Goal: Transaction & Acquisition: Purchase product/service

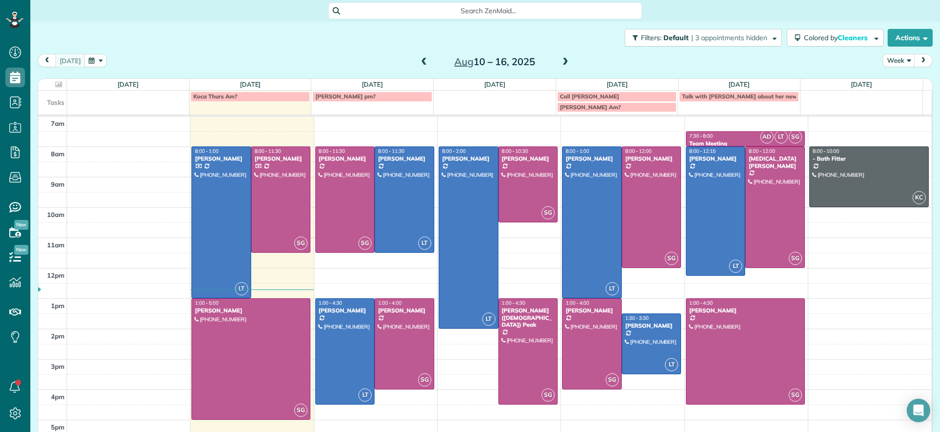
scroll to position [4, 4]
click at [517, 200] on div at bounding box center [528, 184] width 59 height 75
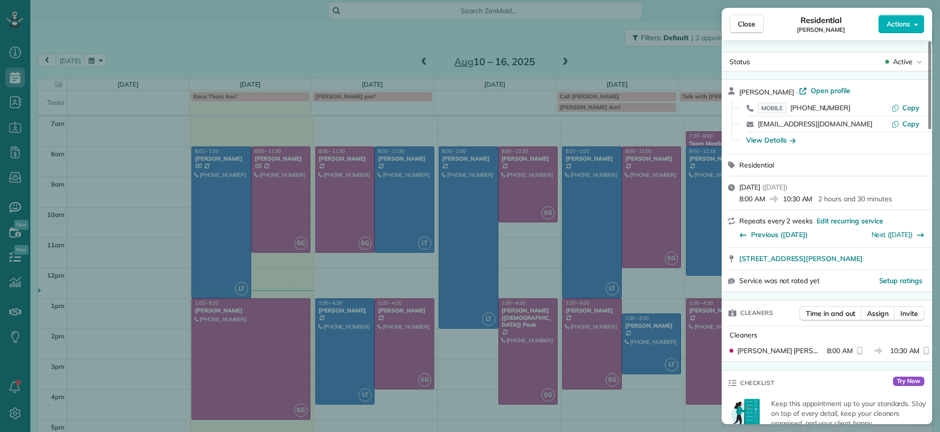
click at [517, 160] on div "Close Residential Tiffany Stark Actions Status Active Tiffany Stark · Open prof…" at bounding box center [470, 216] width 940 height 432
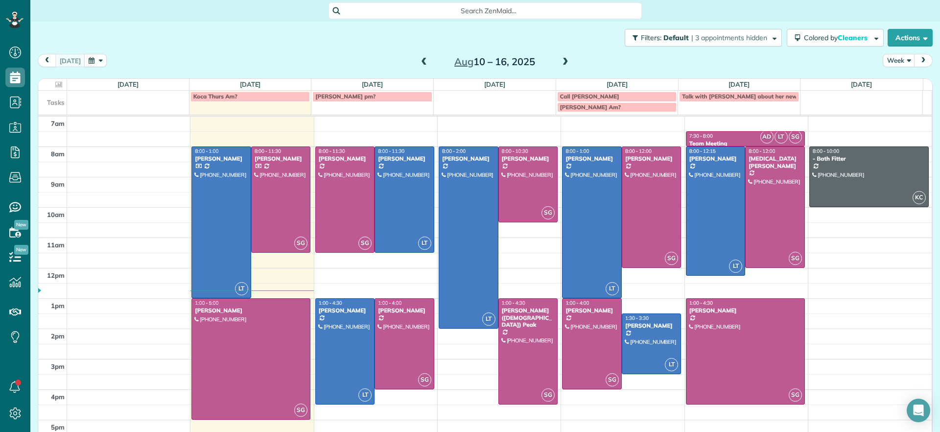
click at [517, 160] on div "[PERSON_NAME]" at bounding box center [528, 158] width 54 height 7
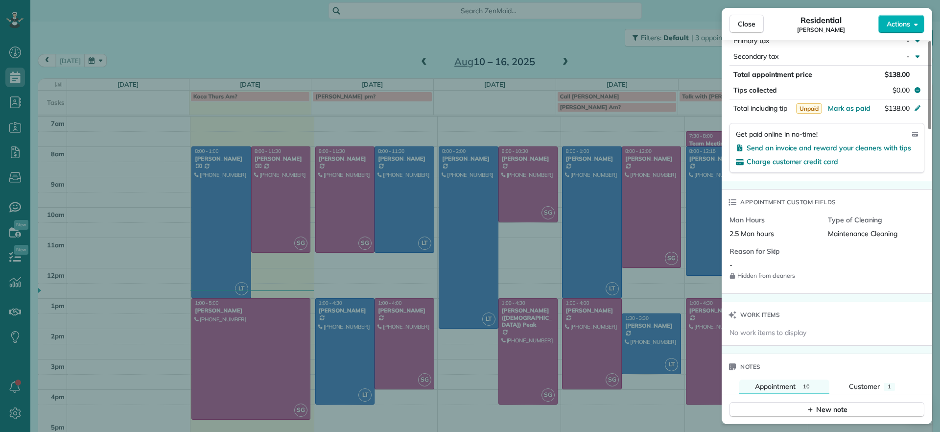
scroll to position [678, 0]
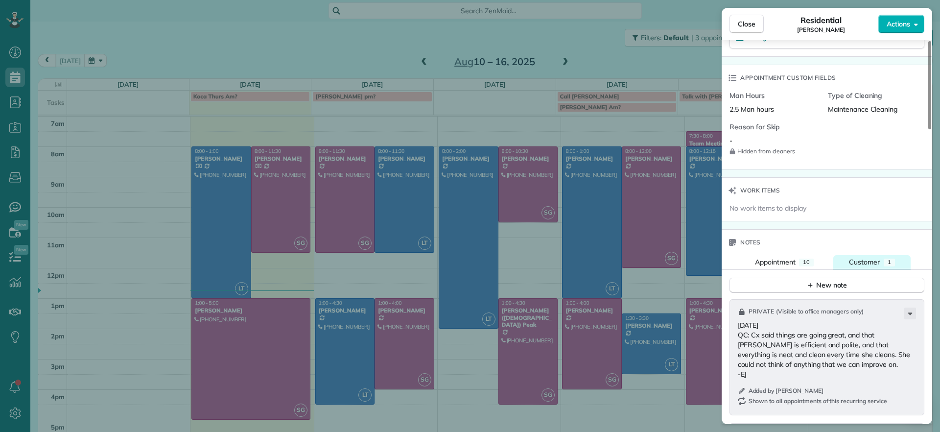
click at [858, 259] on span "Customer" at bounding box center [864, 261] width 31 height 9
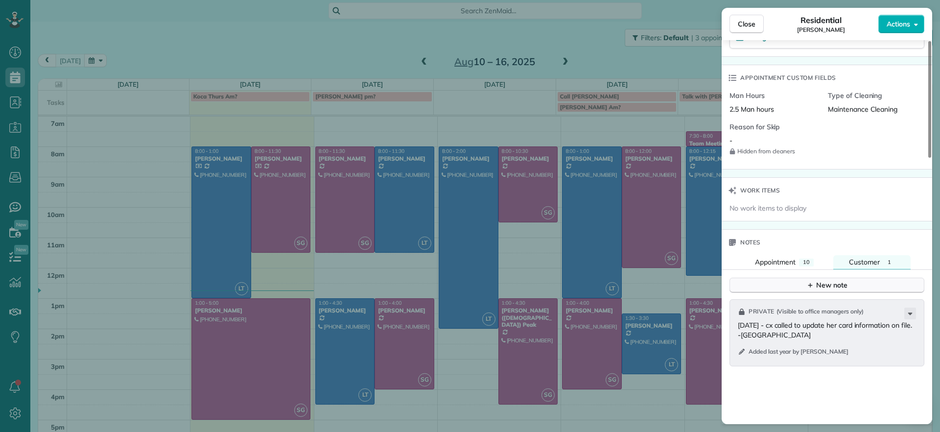
click at [830, 282] on div "New note" at bounding box center [826, 285] width 41 height 10
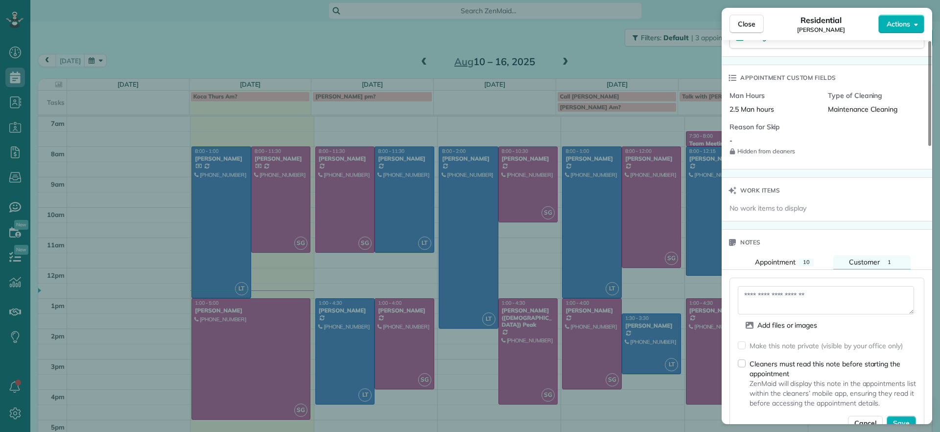
drag, startPoint x: 793, startPoint y: 301, endPoint x: 804, endPoint y: 281, distance: 23.2
click at [793, 301] on textarea at bounding box center [825, 300] width 176 height 28
click at [771, 286] on textarea at bounding box center [825, 300] width 176 height 28
drag, startPoint x: 786, startPoint y: 292, endPoint x: 795, endPoint y: 284, distance: 11.4
click at [788, 292] on textarea at bounding box center [825, 300] width 176 height 28
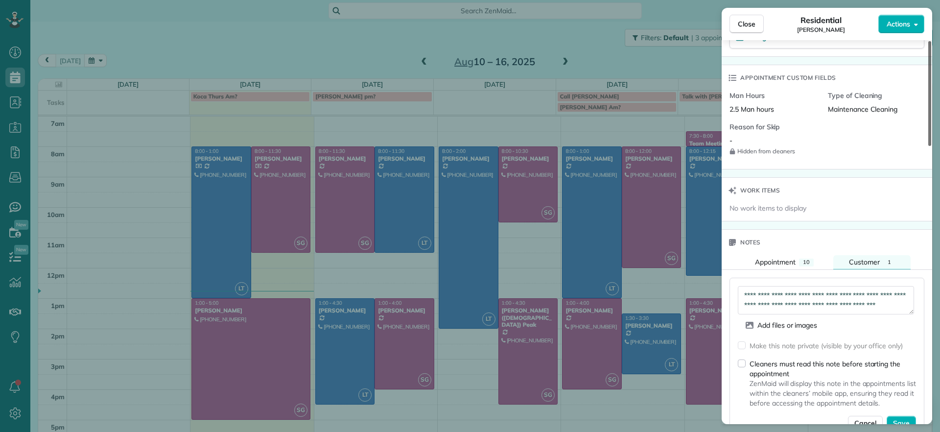
scroll to position [6, 0]
click at [779, 307] on textarea "**********" at bounding box center [825, 300] width 176 height 28
drag, startPoint x: 763, startPoint y: 298, endPoint x: 882, endPoint y: 305, distance: 119.6
click at [882, 305] on textarea "**********" at bounding box center [825, 300] width 176 height 28
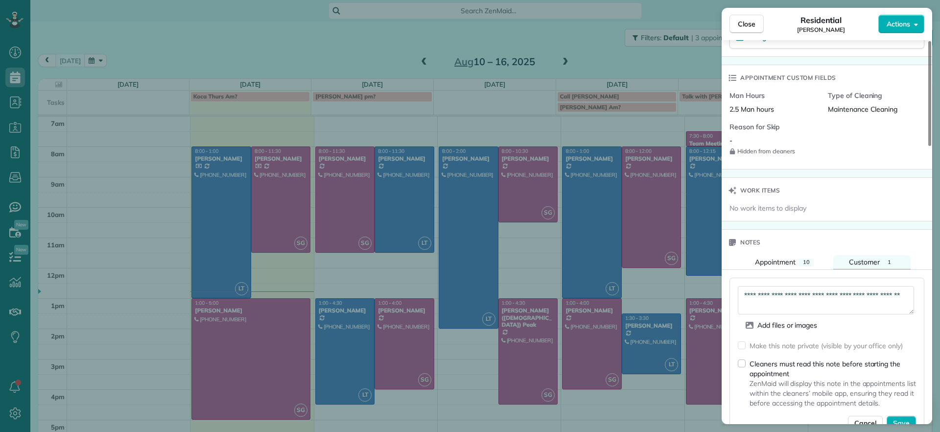
scroll to position [0, 0]
click at [751, 293] on textarea "**********" at bounding box center [825, 300] width 176 height 28
click at [749, 293] on textarea "**********" at bounding box center [825, 300] width 176 height 28
click at [874, 302] on textarea "**********" at bounding box center [825, 300] width 176 height 28
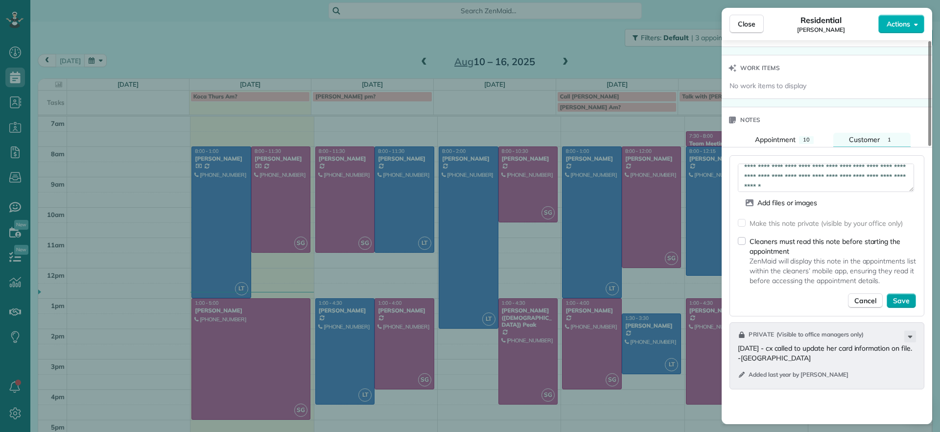
type textarea "**********"
click at [908, 305] on button "Save" at bounding box center [900, 300] width 29 height 15
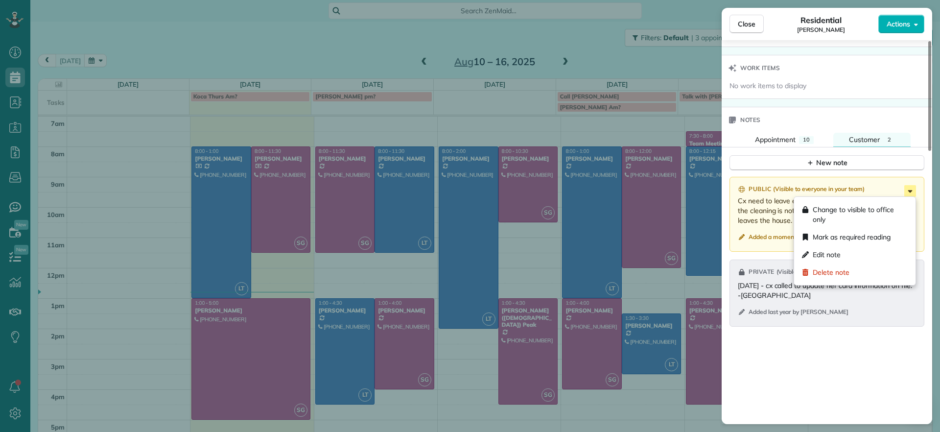
click at [911, 188] on icon at bounding box center [910, 191] width 12 height 12
click at [744, 24] on span "Close" at bounding box center [746, 24] width 18 height 10
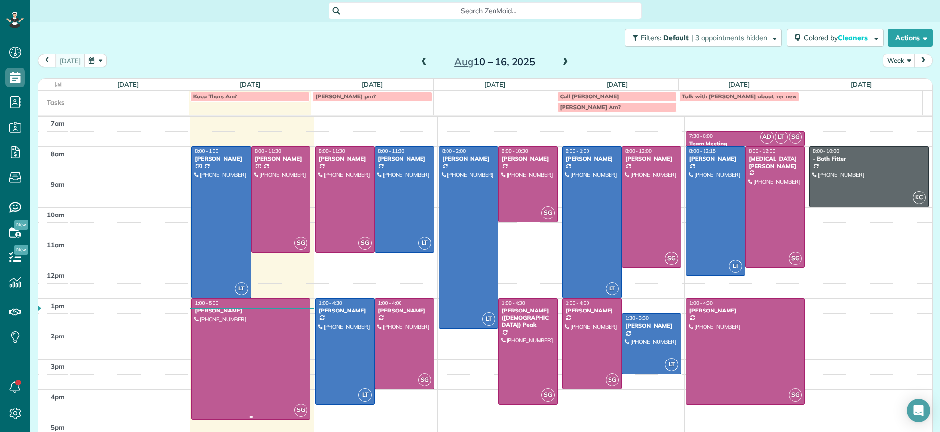
click at [291, 367] on div at bounding box center [251, 358] width 118 height 120
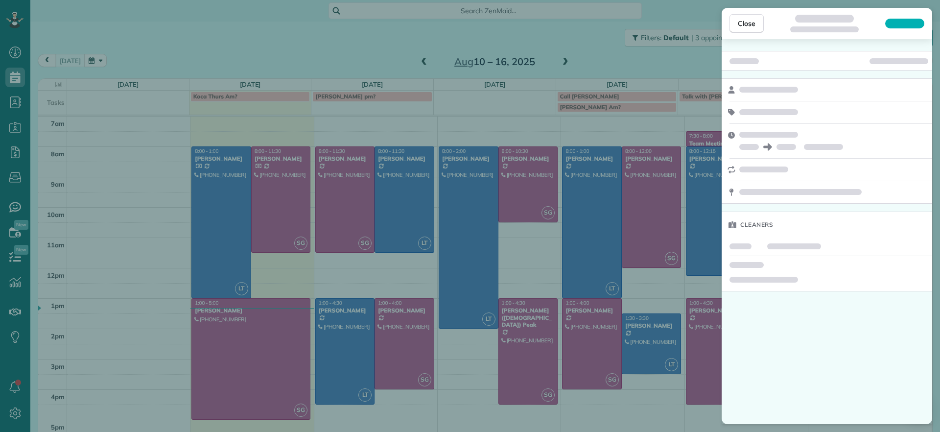
click at [235, 243] on div "Close Cleaners" at bounding box center [470, 216] width 940 height 432
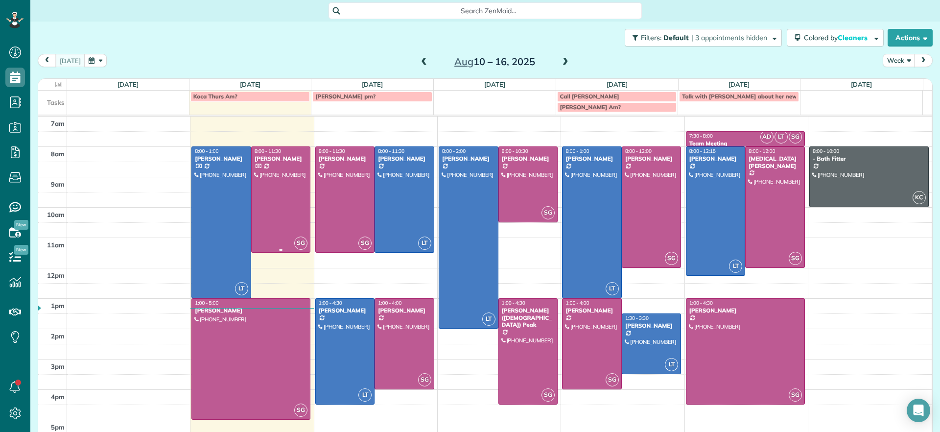
click at [269, 203] on div at bounding box center [281, 199] width 59 height 105
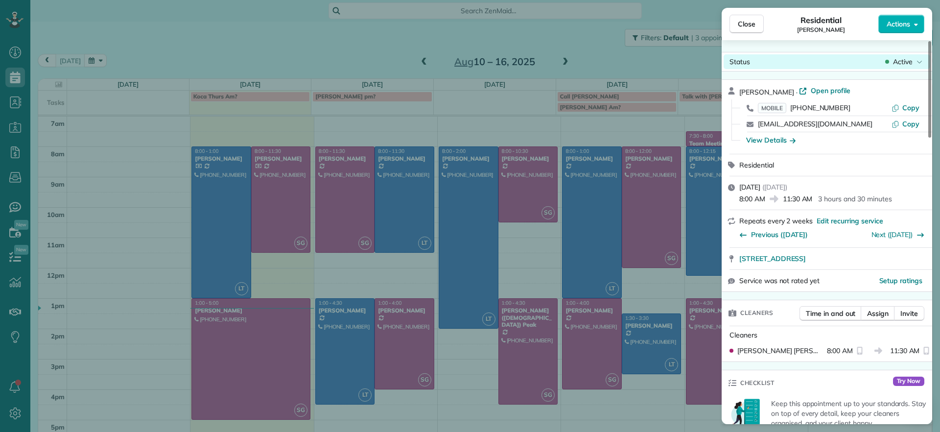
click at [900, 56] on div "Status Active" at bounding box center [826, 61] width 207 height 15
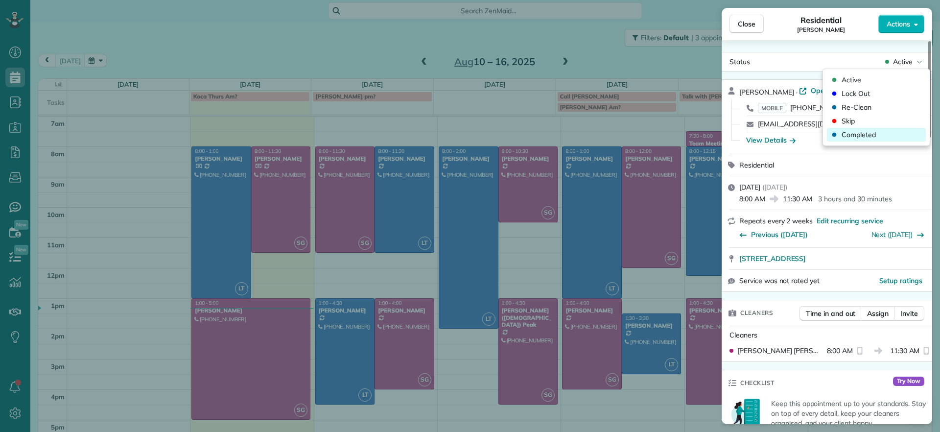
click at [837, 133] on div "Completed" at bounding box center [851, 135] width 47 height 10
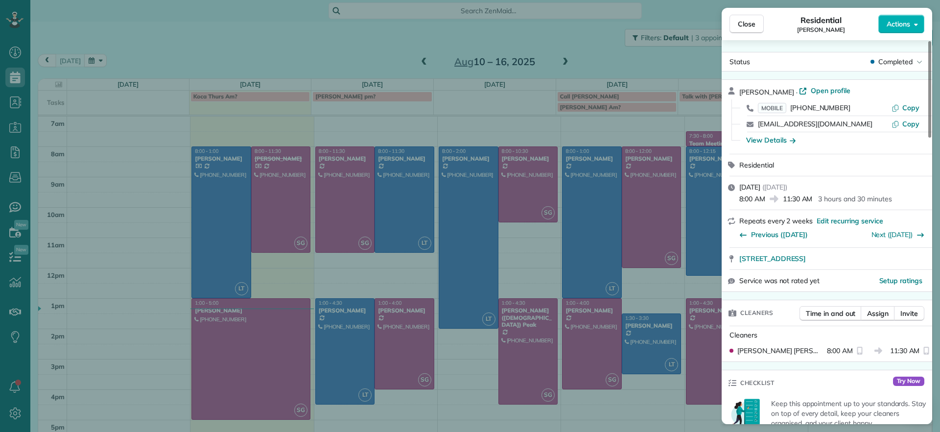
click at [205, 183] on div "Close Residential Imani Holmes Actions Status Completed Imani Holmes · Open pro…" at bounding box center [470, 216] width 940 height 432
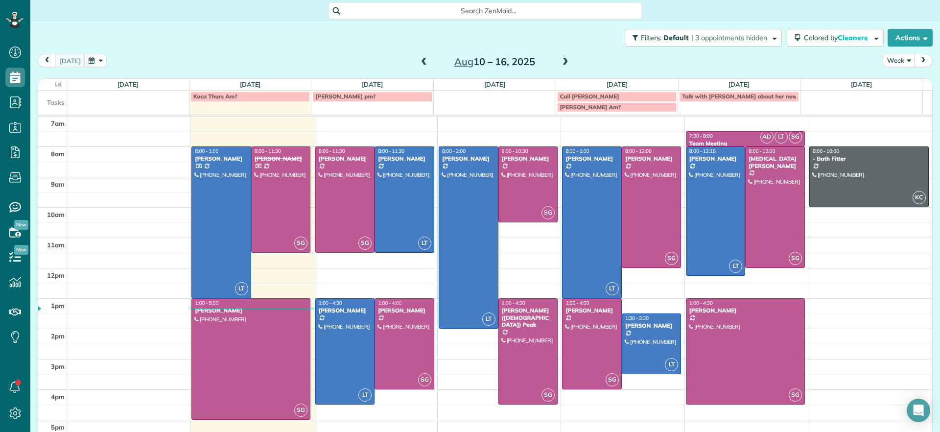
click at [205, 184] on div at bounding box center [221, 222] width 59 height 151
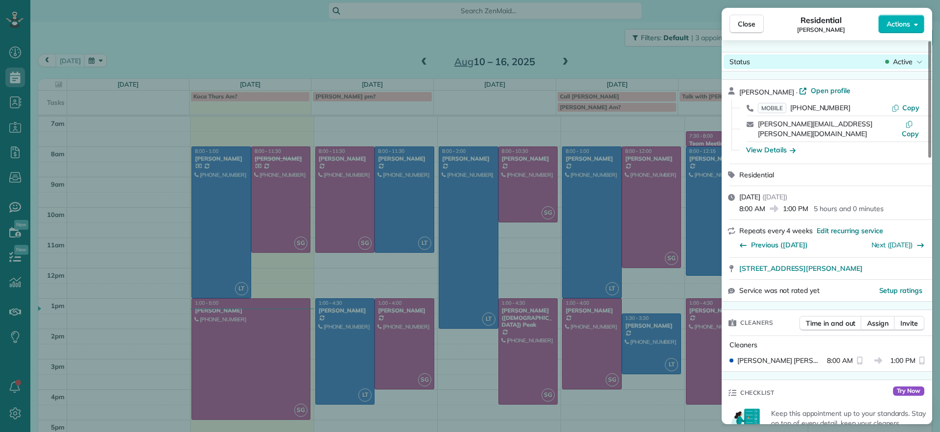
click at [893, 63] on span "Active" at bounding box center [903, 62] width 20 height 10
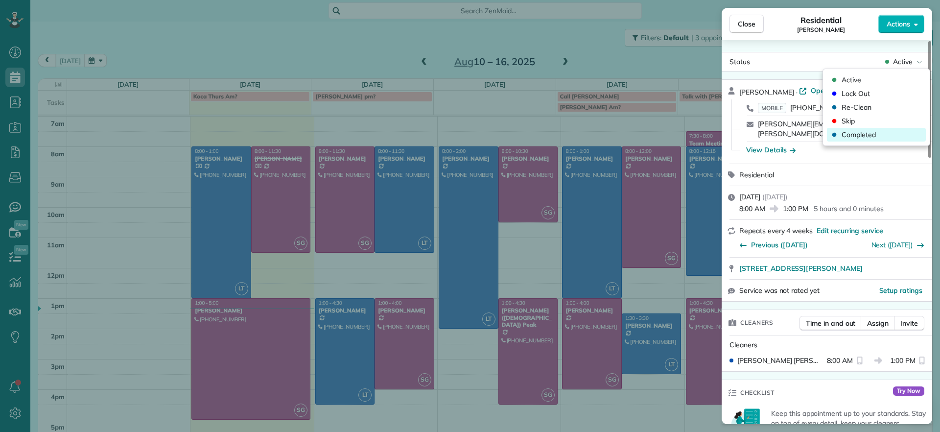
click at [854, 134] on span "Completed" at bounding box center [858, 135] width 34 height 10
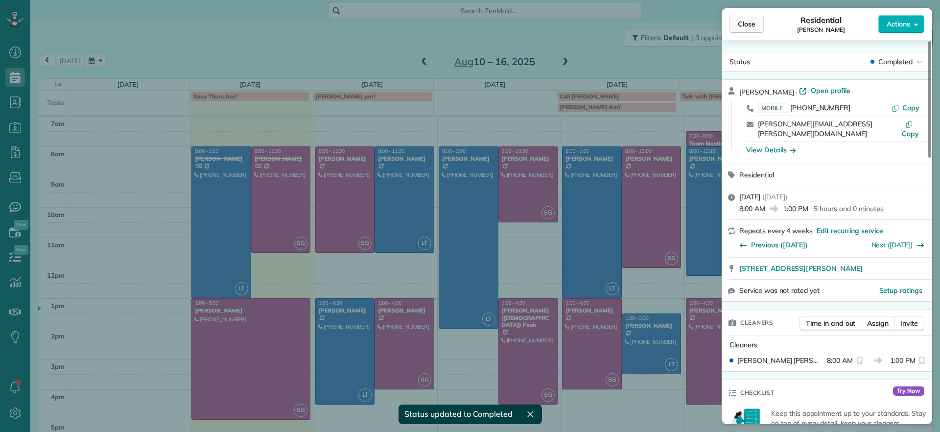
click at [751, 29] on button "Close" at bounding box center [746, 24] width 34 height 19
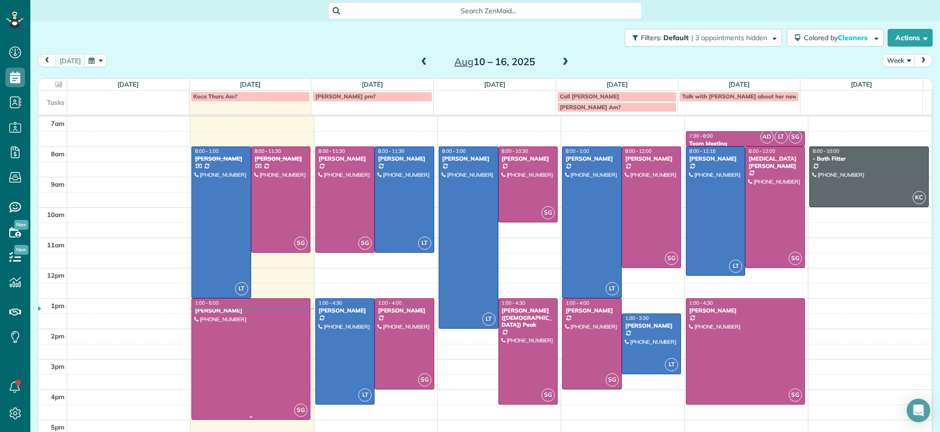
click at [241, 337] on div at bounding box center [251, 358] width 118 height 120
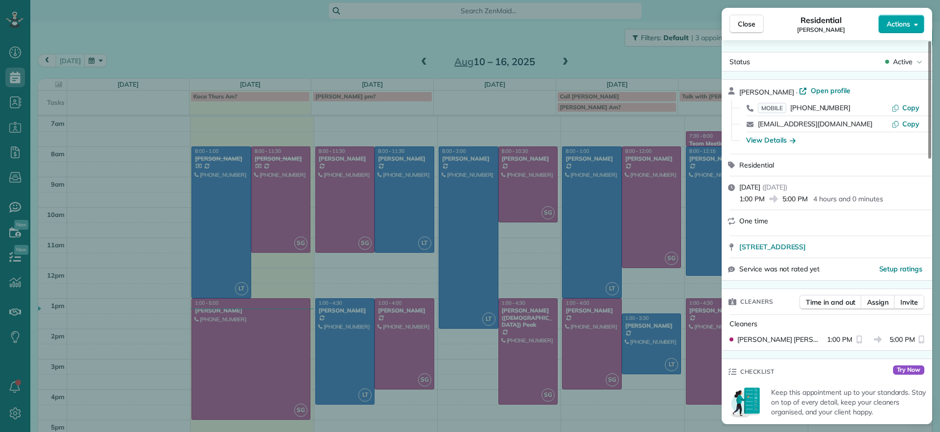
click at [903, 31] on button "Actions" at bounding box center [901, 24] width 46 height 19
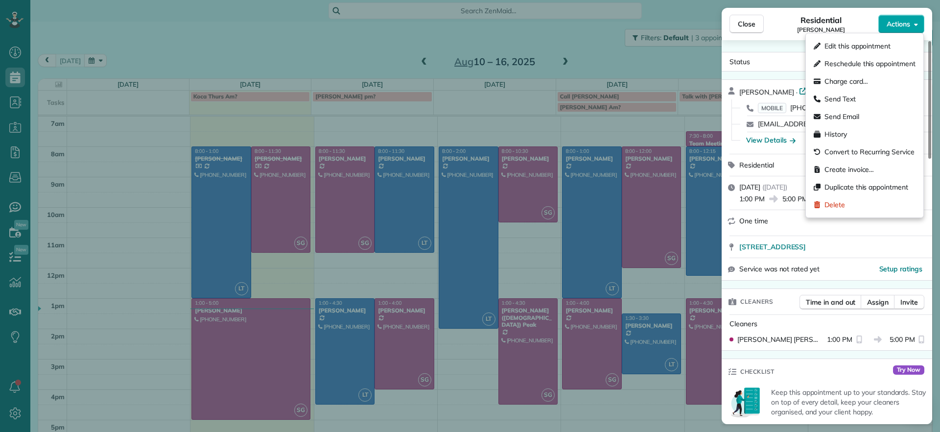
click at [903, 30] on button "Actions" at bounding box center [901, 24] width 46 height 19
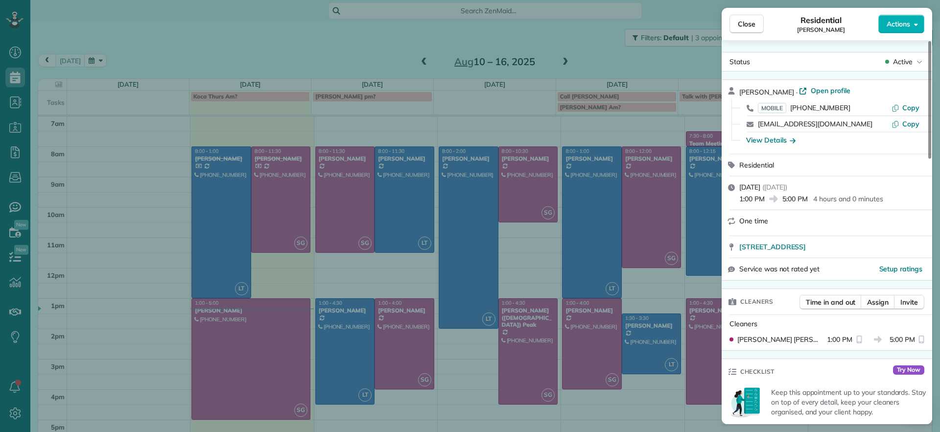
click at [804, 84] on div "John Miller · Open profile MOBILE (804) 938-0280 Copy johnmiller9609@gmail.com …" at bounding box center [826, 117] width 210 height 74
click at [810, 92] on span "Open profile" at bounding box center [830, 91] width 40 height 10
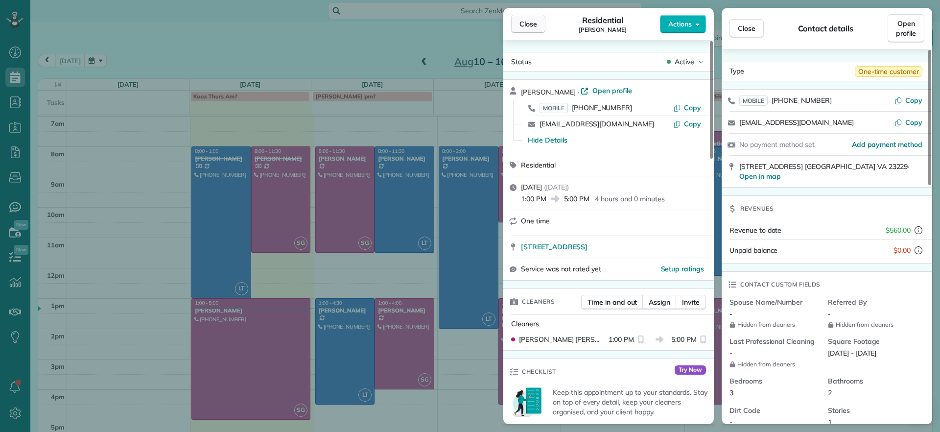
click at [535, 29] on button "Close" at bounding box center [528, 24] width 34 height 19
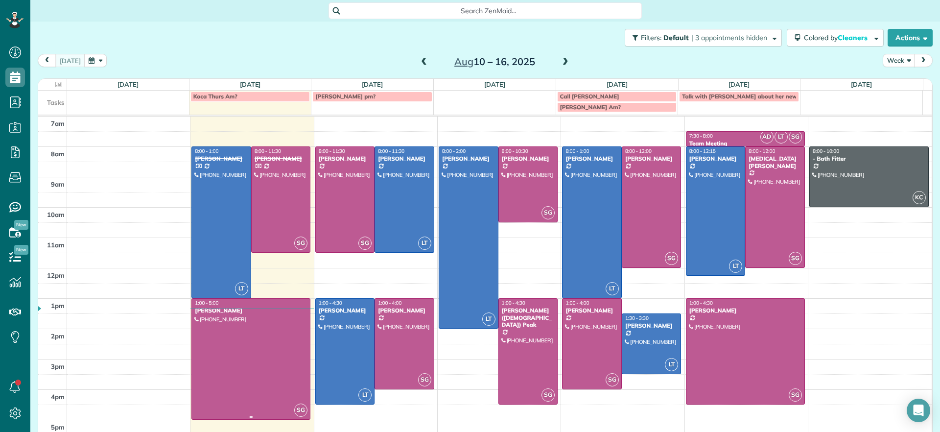
click at [278, 371] on div at bounding box center [251, 358] width 118 height 120
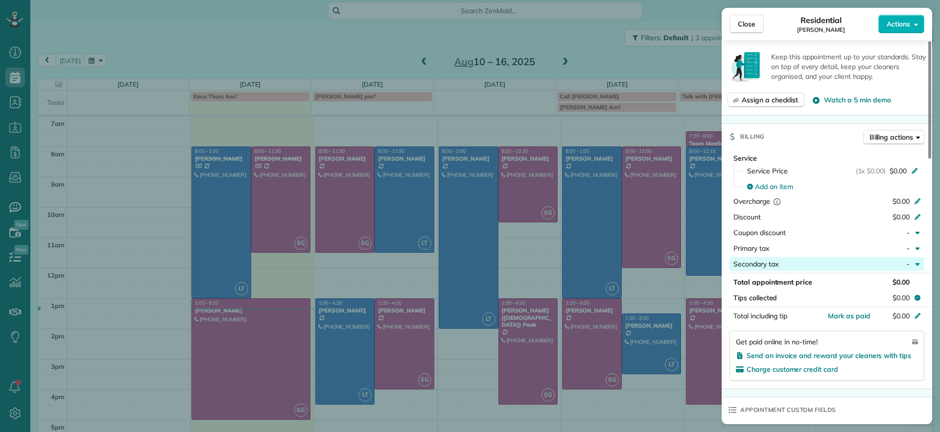
scroll to position [367, 0]
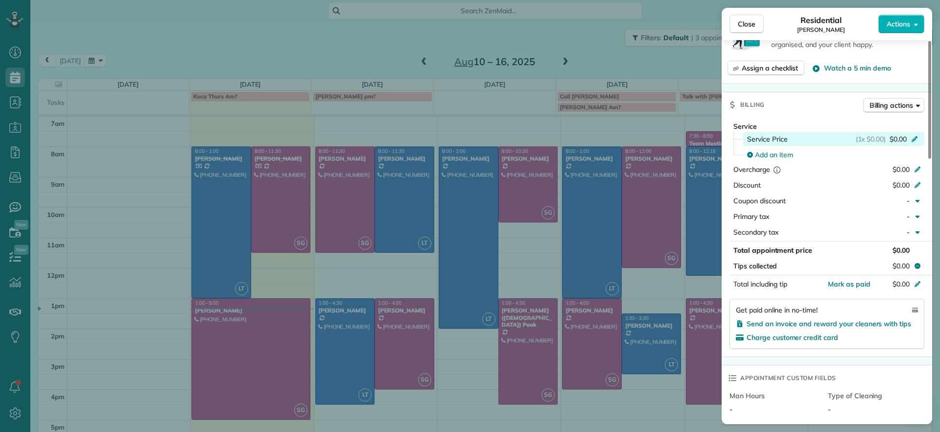
click at [917, 137] on icon at bounding box center [914, 138] width 8 height 8
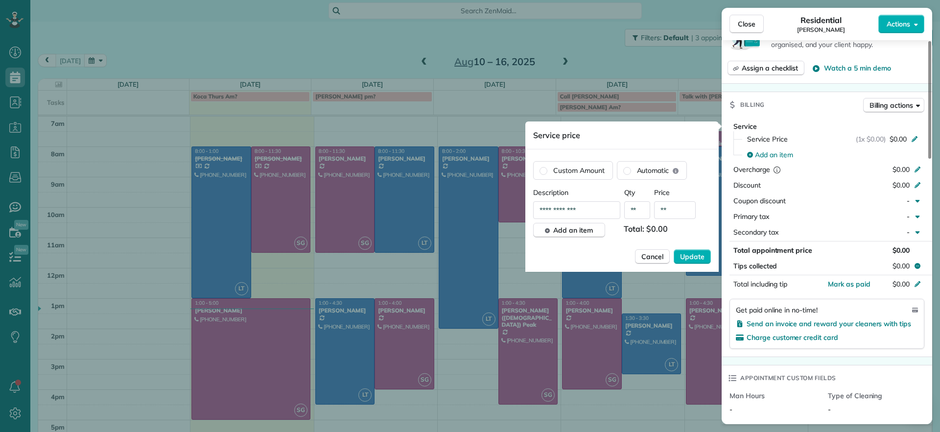
click at [670, 210] on input "**" at bounding box center [675, 210] width 42 height 18
click at [666, 213] on input "**" at bounding box center [675, 210] width 42 height 18
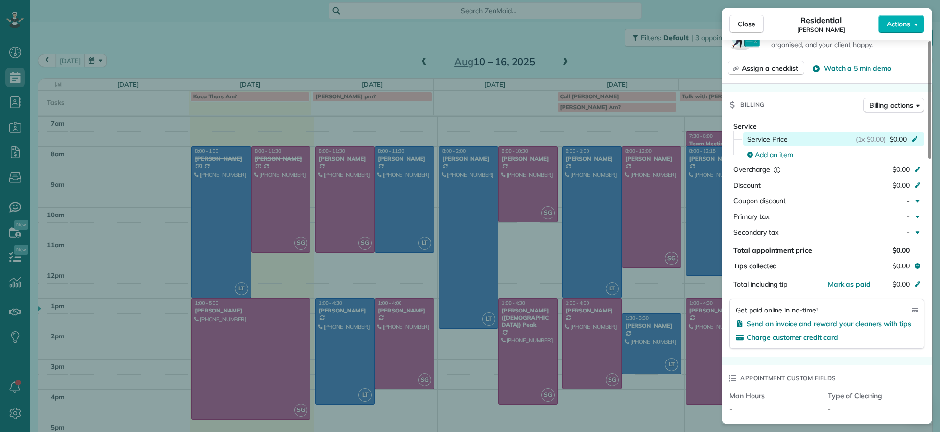
click at [898, 132] on div "Service Price (1x $0.00) $0.00" at bounding box center [833, 139] width 181 height 14
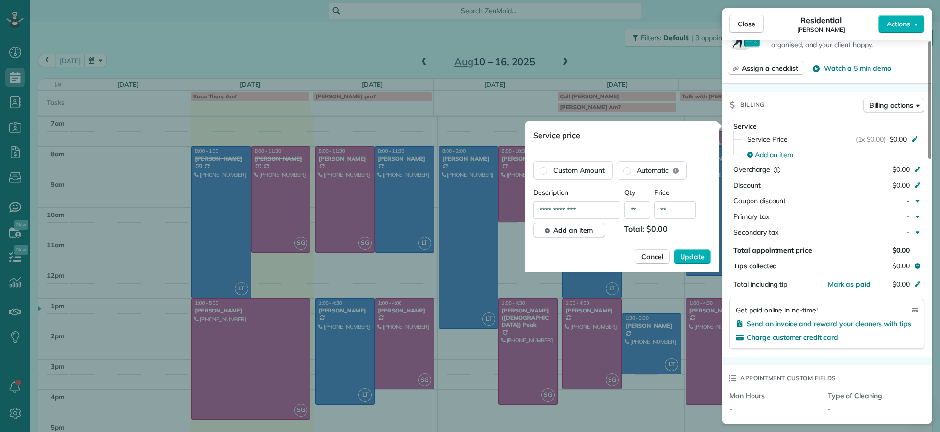
click at [661, 211] on input "**" at bounding box center [675, 210] width 42 height 18
click at [670, 205] on input "**" at bounding box center [675, 210] width 42 height 18
type input "****"
click at [689, 255] on span "Update" at bounding box center [692, 257] width 24 height 10
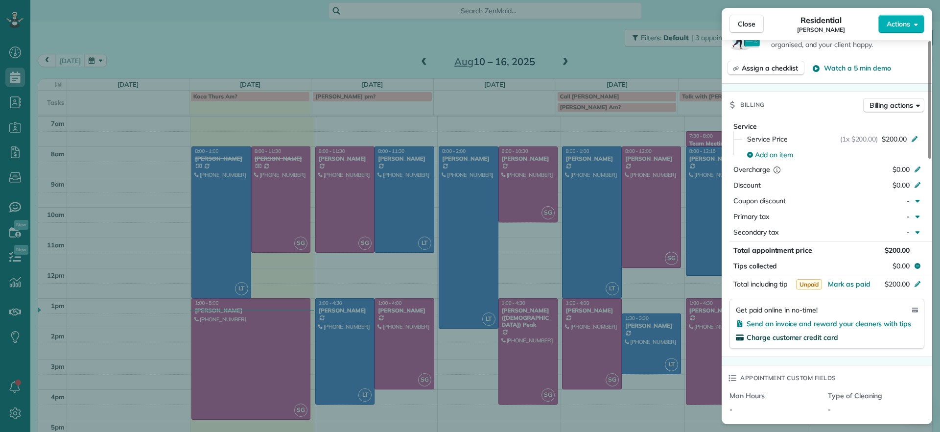
click at [821, 339] on span "Charge customer credit card" at bounding box center [792, 337] width 92 height 9
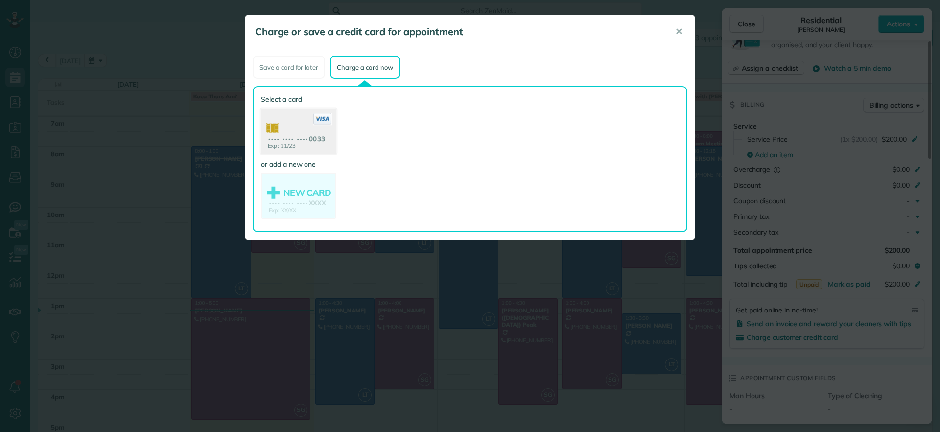
click at [299, 136] on use at bounding box center [298, 132] width 75 height 47
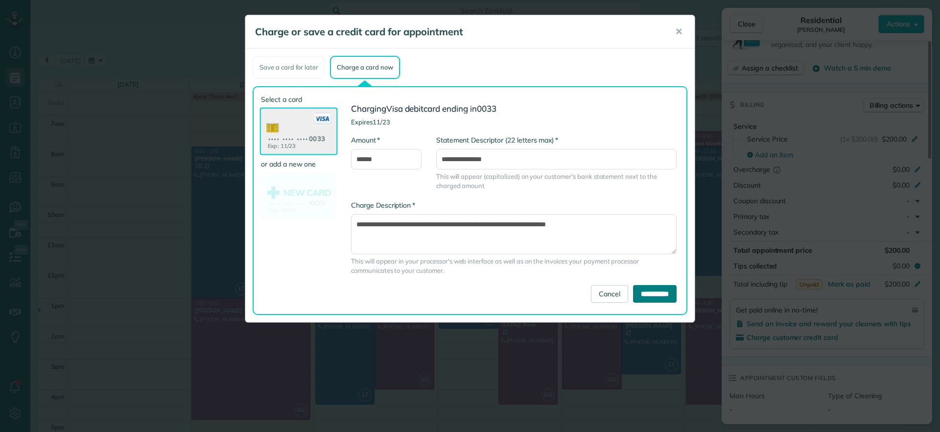
click at [643, 286] on input "**********" at bounding box center [655, 294] width 44 height 18
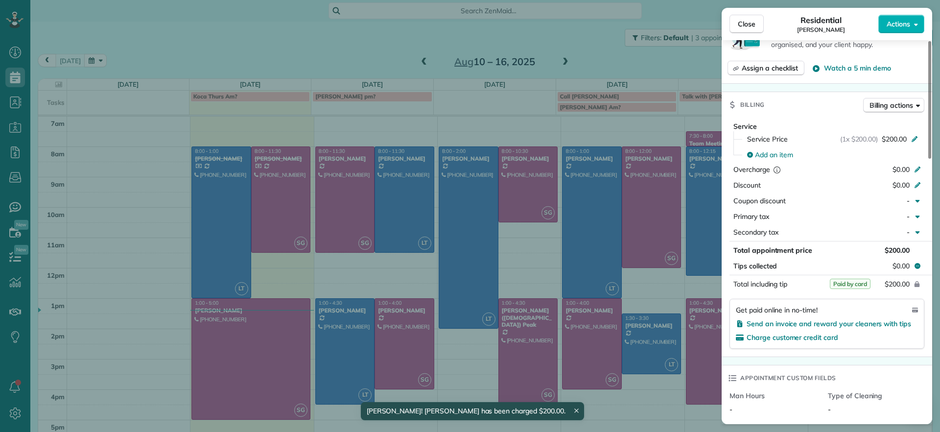
click at [659, 403] on div "Close Residential John Miller Actions Status Active John Miller · Open profile …" at bounding box center [470, 216] width 940 height 432
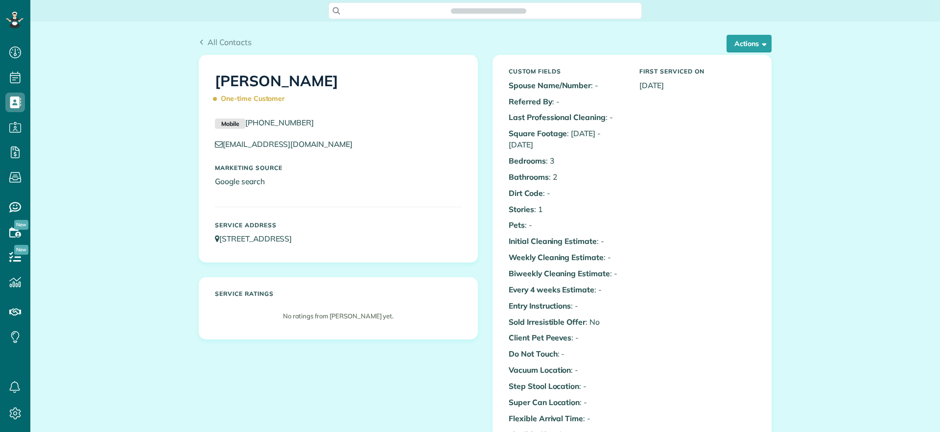
scroll to position [4, 4]
click at [732, 46] on button "Actions" at bounding box center [748, 44] width 45 height 18
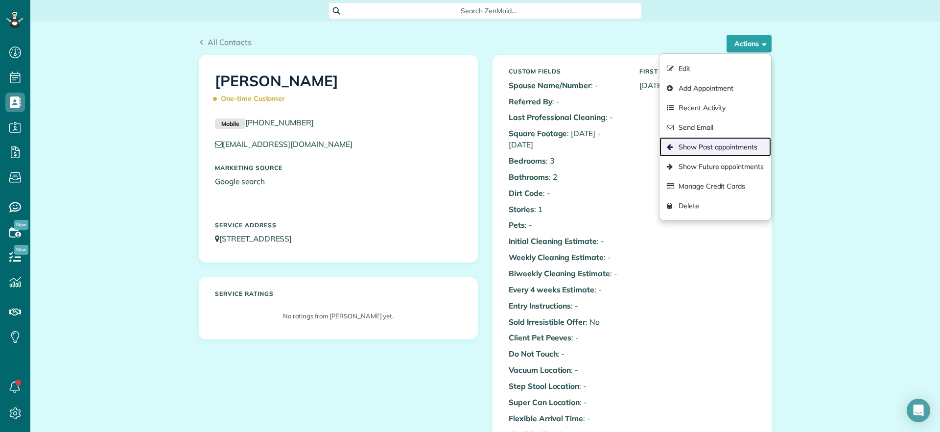
click at [717, 149] on link "Show Past appointments" at bounding box center [715, 147] width 112 height 20
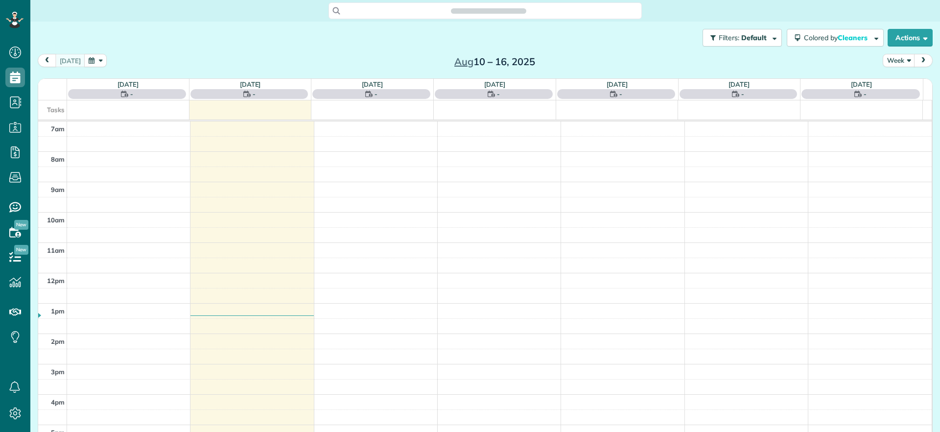
scroll to position [432, 30]
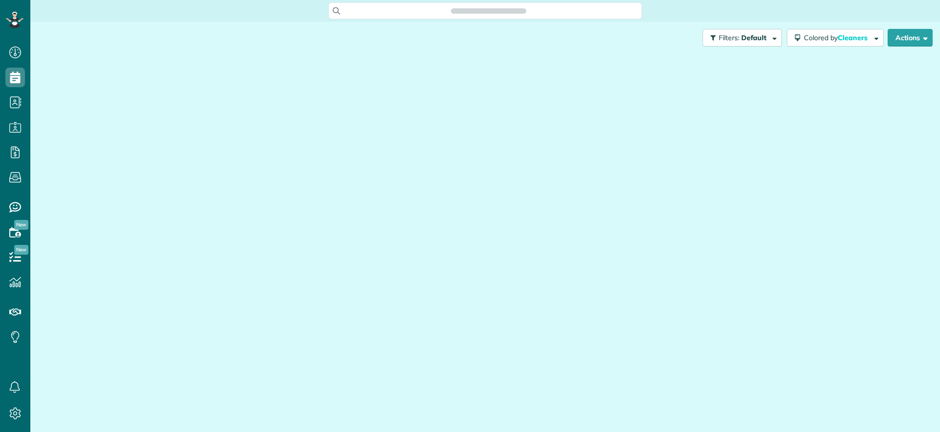
scroll to position [4, 4]
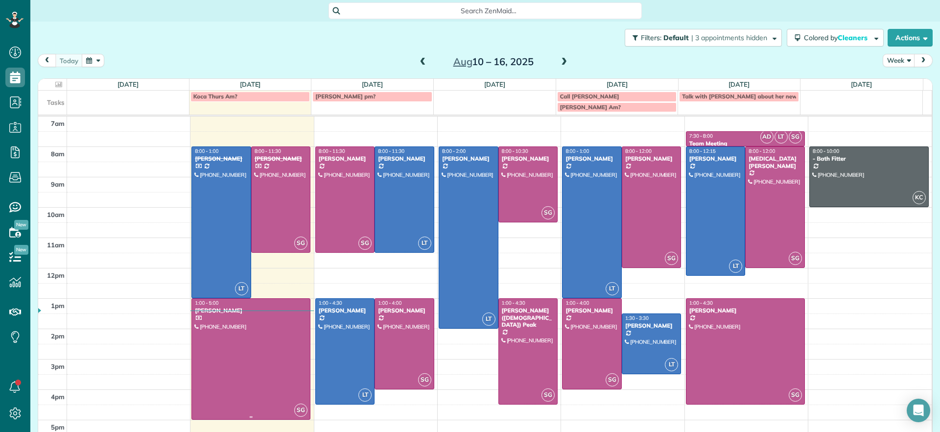
click at [274, 352] on div at bounding box center [251, 358] width 118 height 120
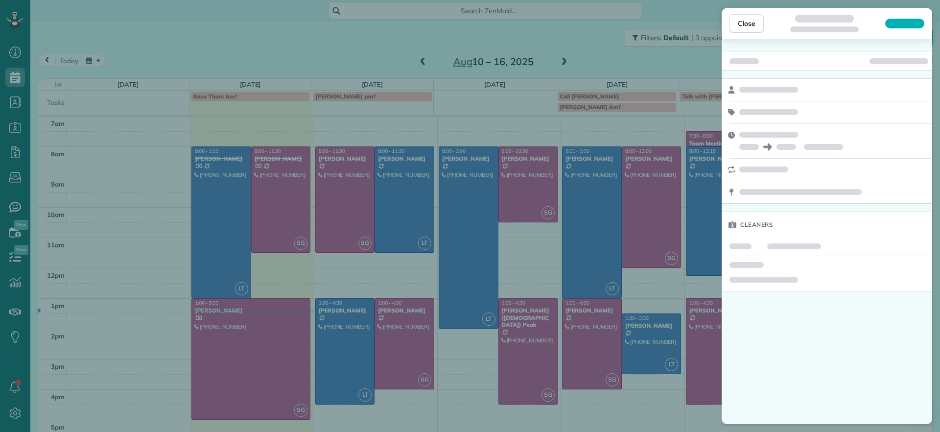
click at [366, 46] on div "Close Cleaners" at bounding box center [470, 216] width 940 height 432
